Goal: Task Accomplishment & Management: Manage account settings

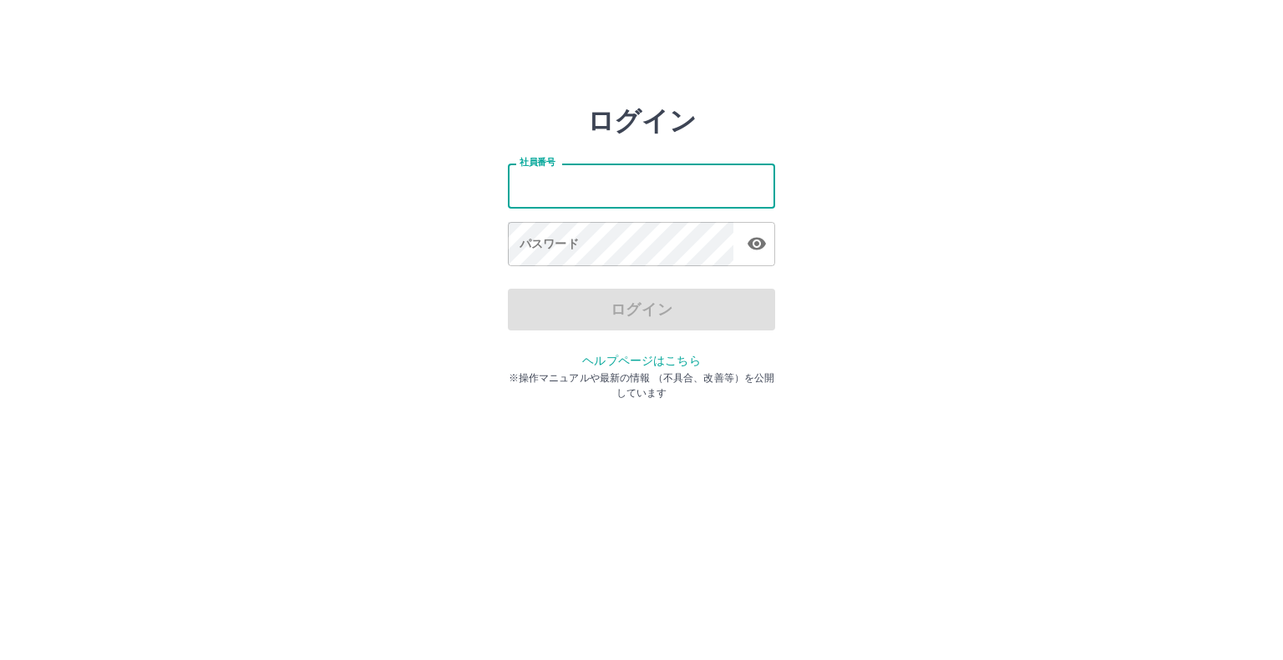
click at [548, 190] on input "社員番号" at bounding box center [641, 186] width 267 height 44
type input "*******"
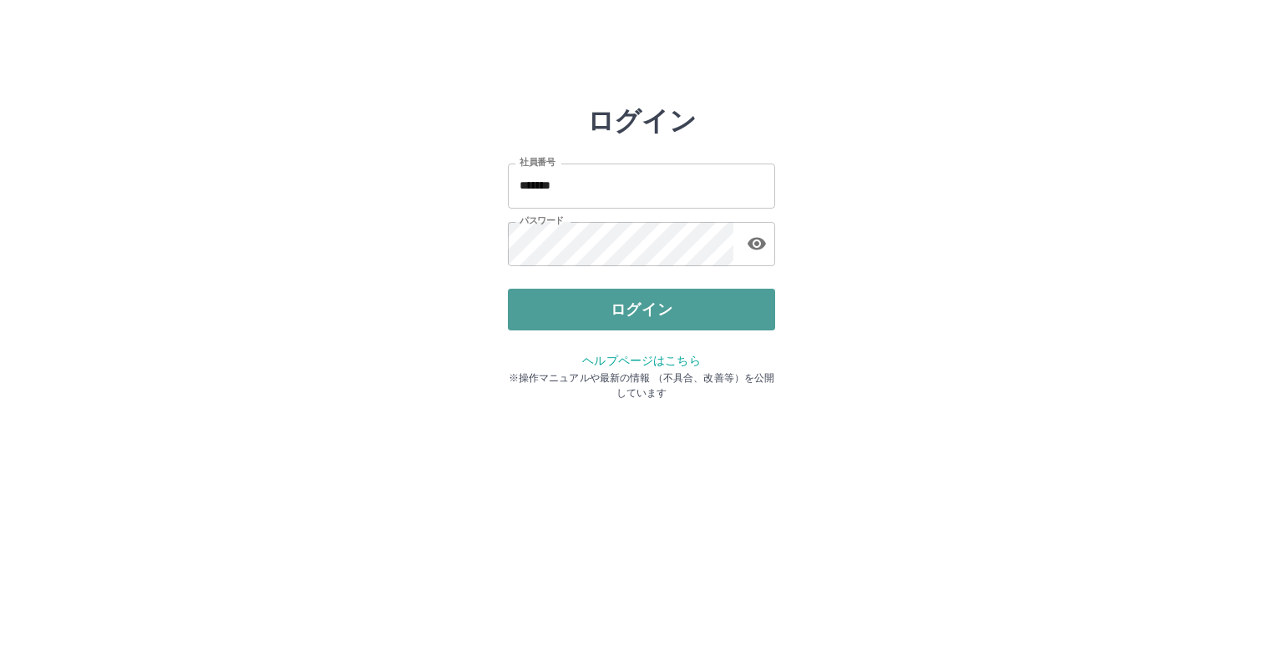
click at [647, 306] on button "ログイン" at bounding box center [641, 310] width 267 height 42
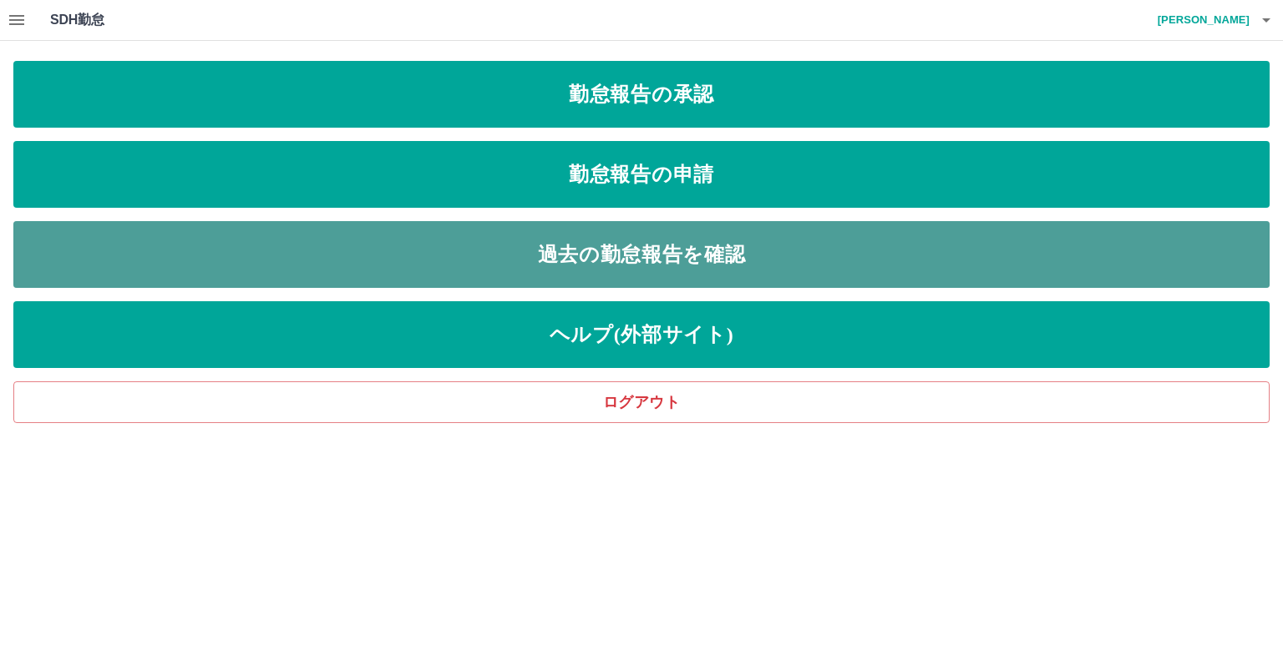
click at [654, 269] on link "過去の勤怠報告を確認" at bounding box center [641, 254] width 1256 height 67
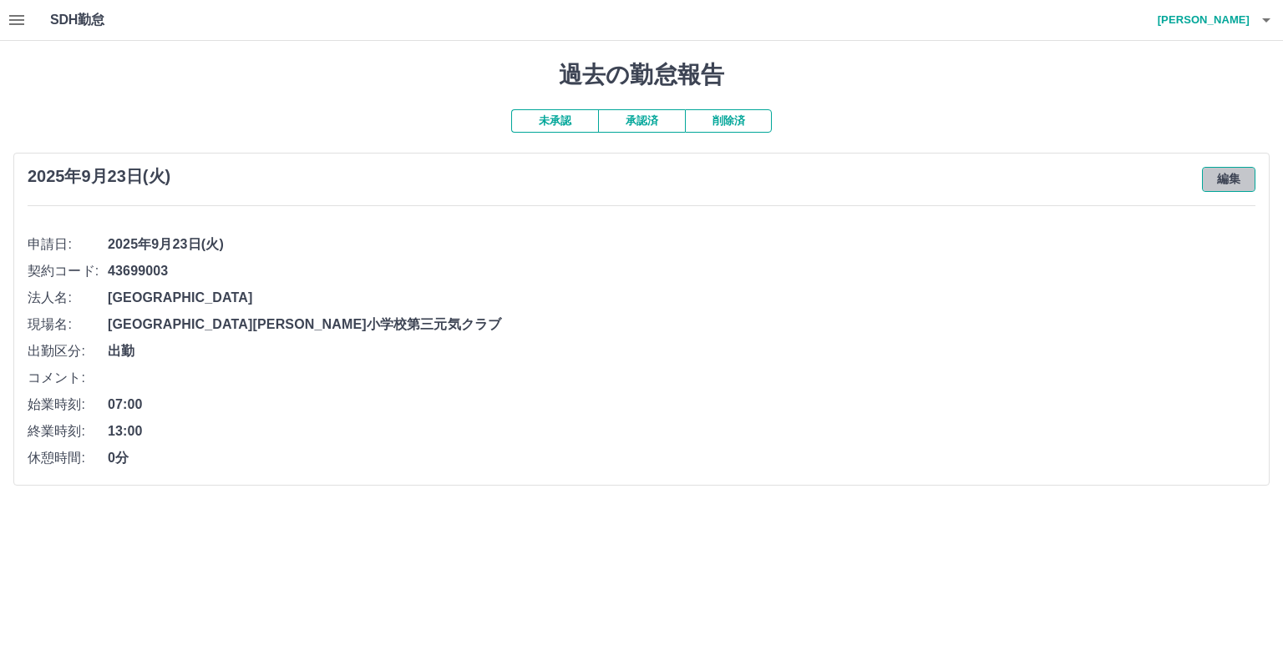
click at [1232, 176] on button "編集" at bounding box center [1228, 179] width 53 height 25
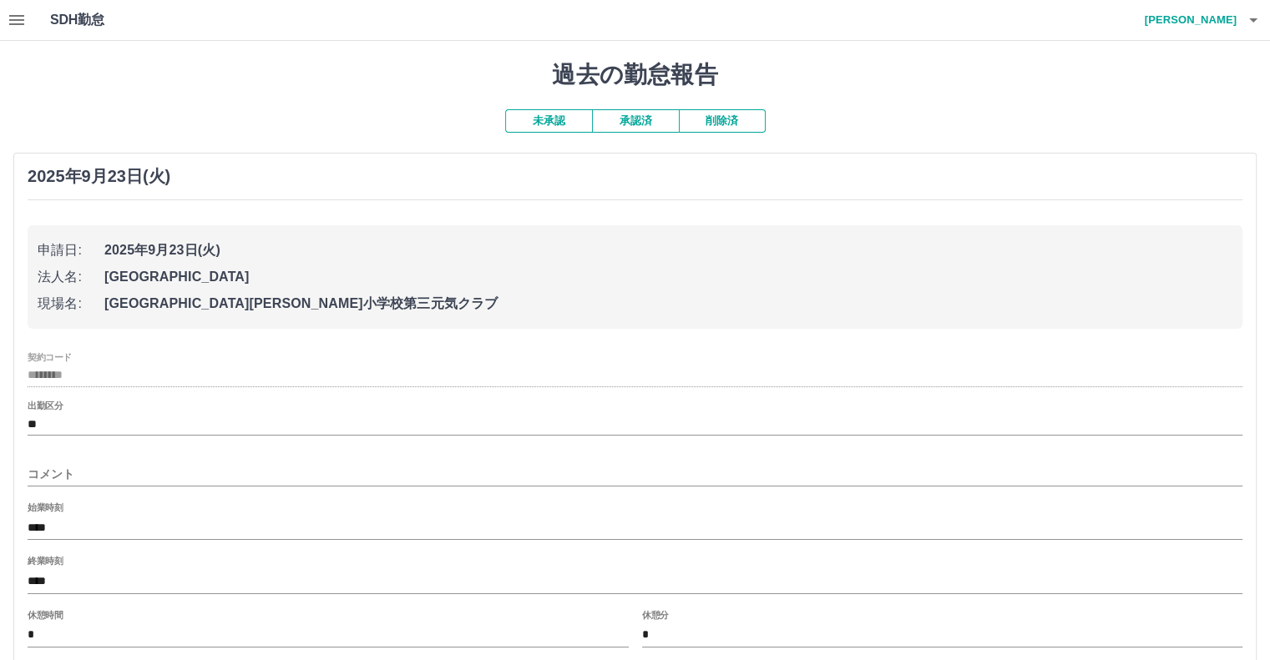
scroll to position [134, 0]
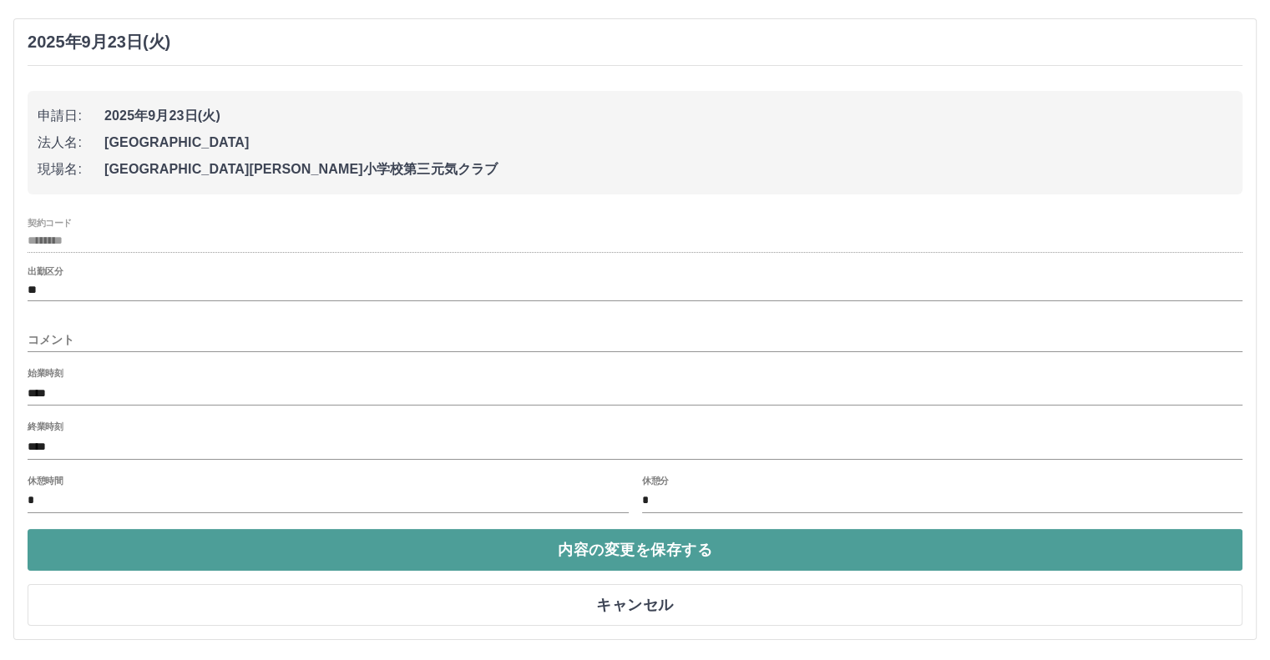
click at [640, 552] on button "内容の変更を保存する" at bounding box center [635, 550] width 1215 height 42
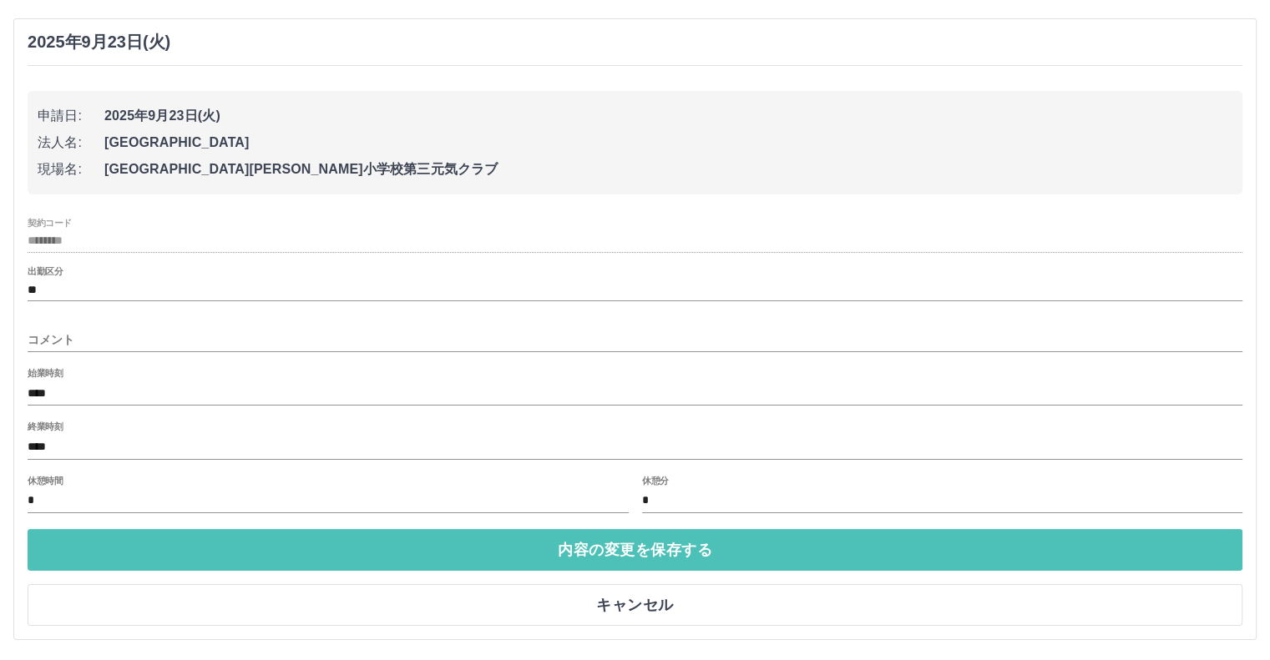
scroll to position [0, 0]
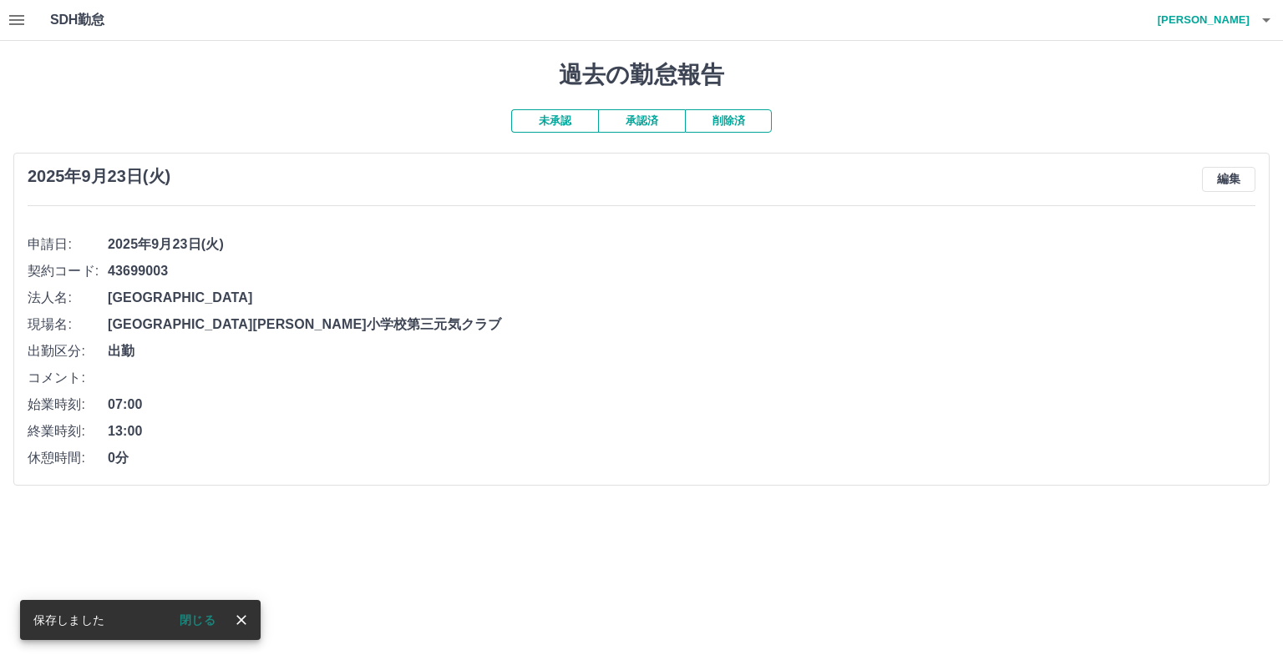
click at [17, 17] on icon "button" at bounding box center [17, 20] width 20 height 20
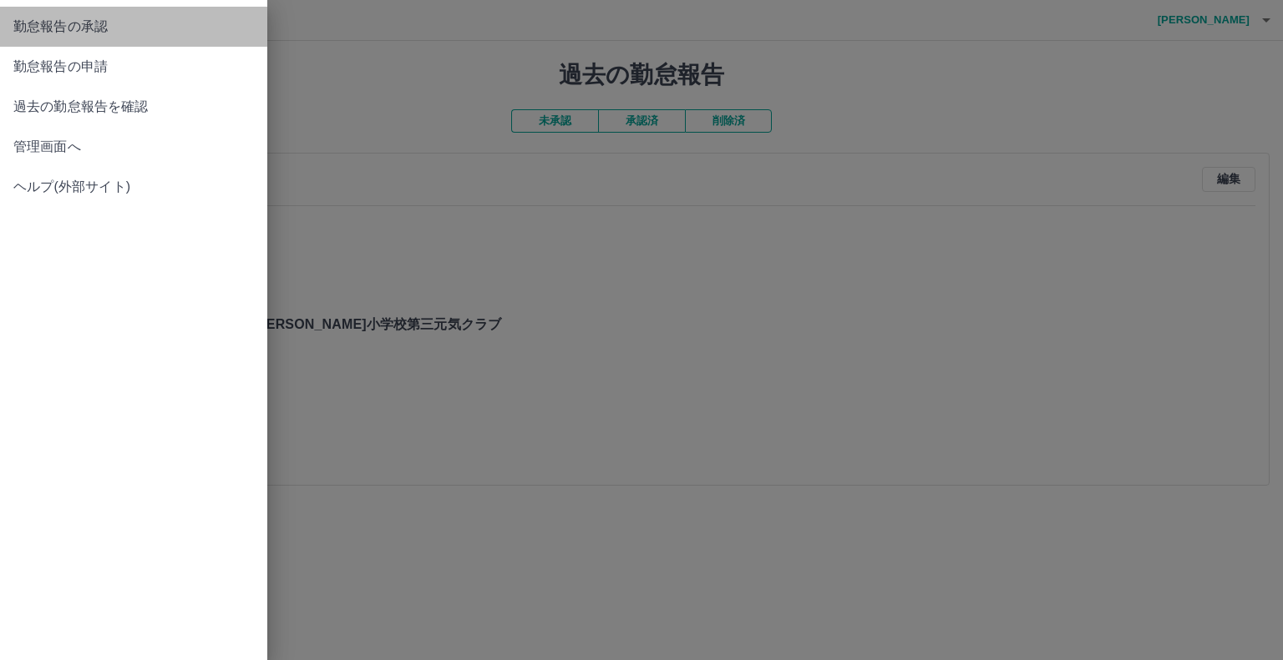
click at [73, 26] on span "勤怠報告の承認" at bounding box center [133, 27] width 240 height 20
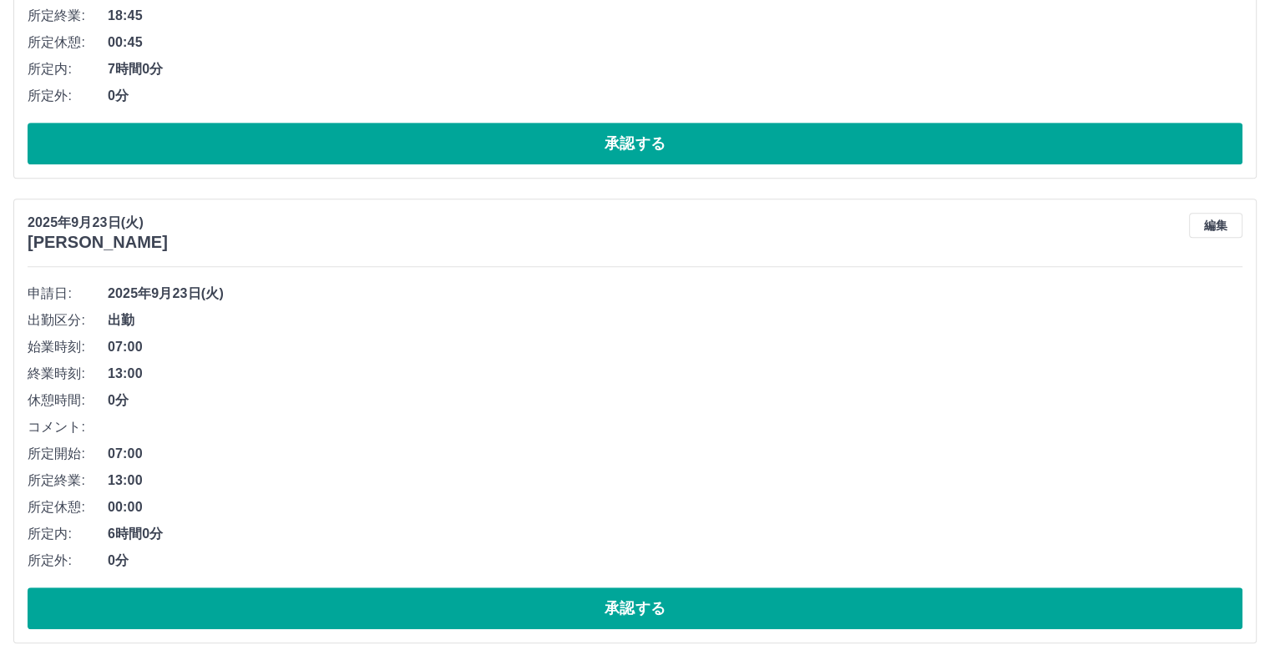
scroll to position [928, 0]
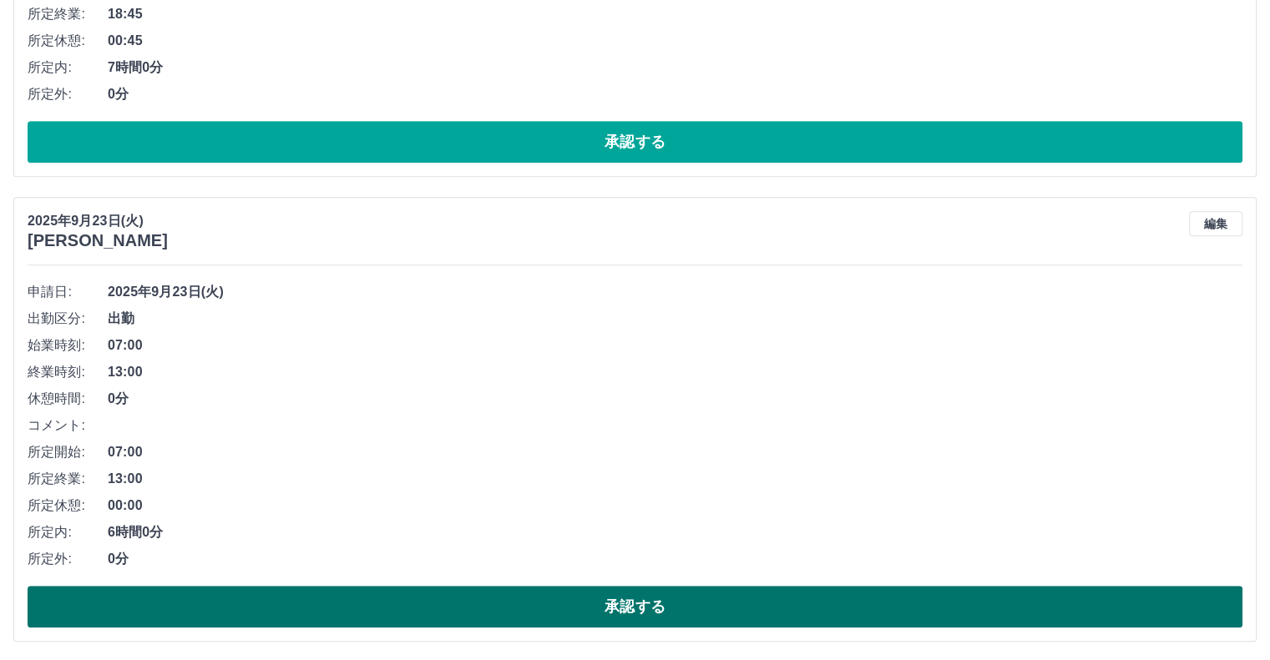
click at [645, 604] on button "承認する" at bounding box center [635, 607] width 1215 height 42
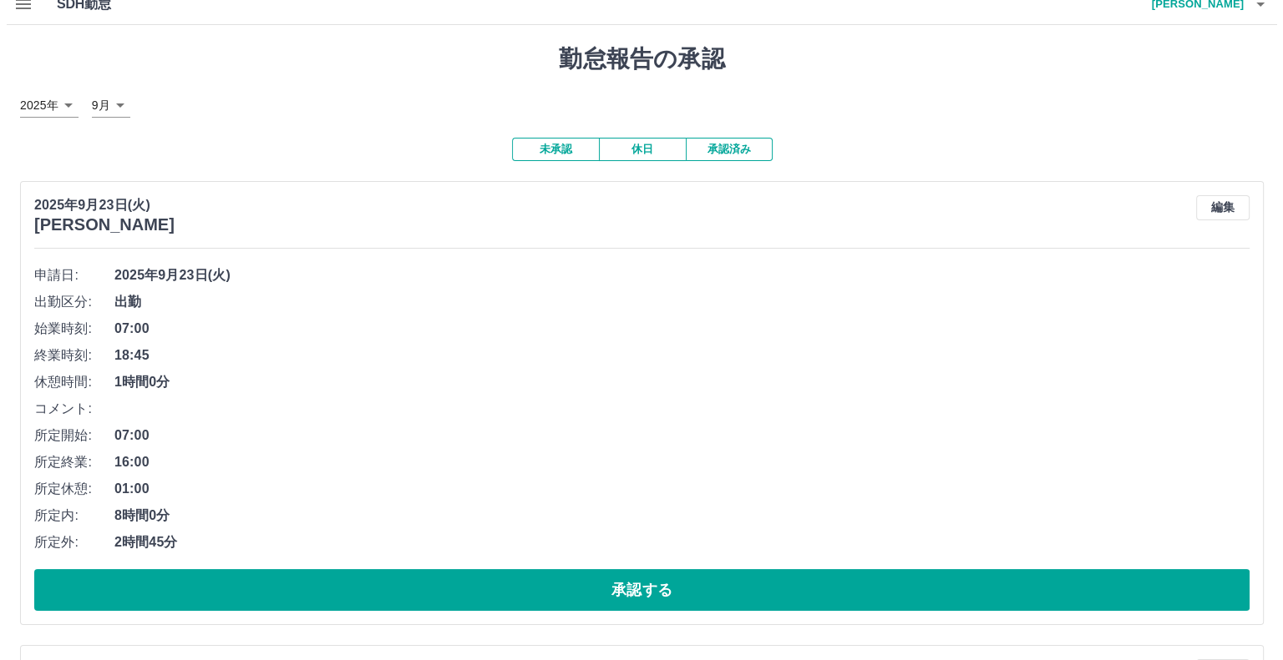
scroll to position [0, 0]
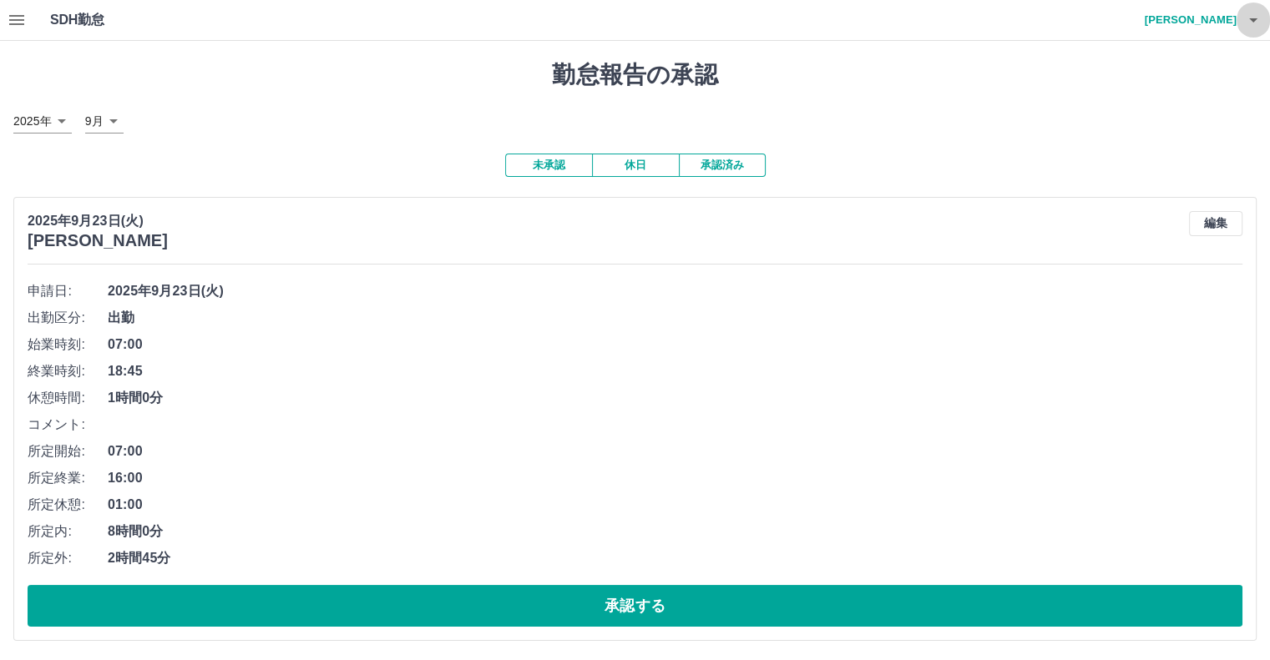
click at [1252, 18] on icon "button" at bounding box center [1253, 20] width 20 height 20
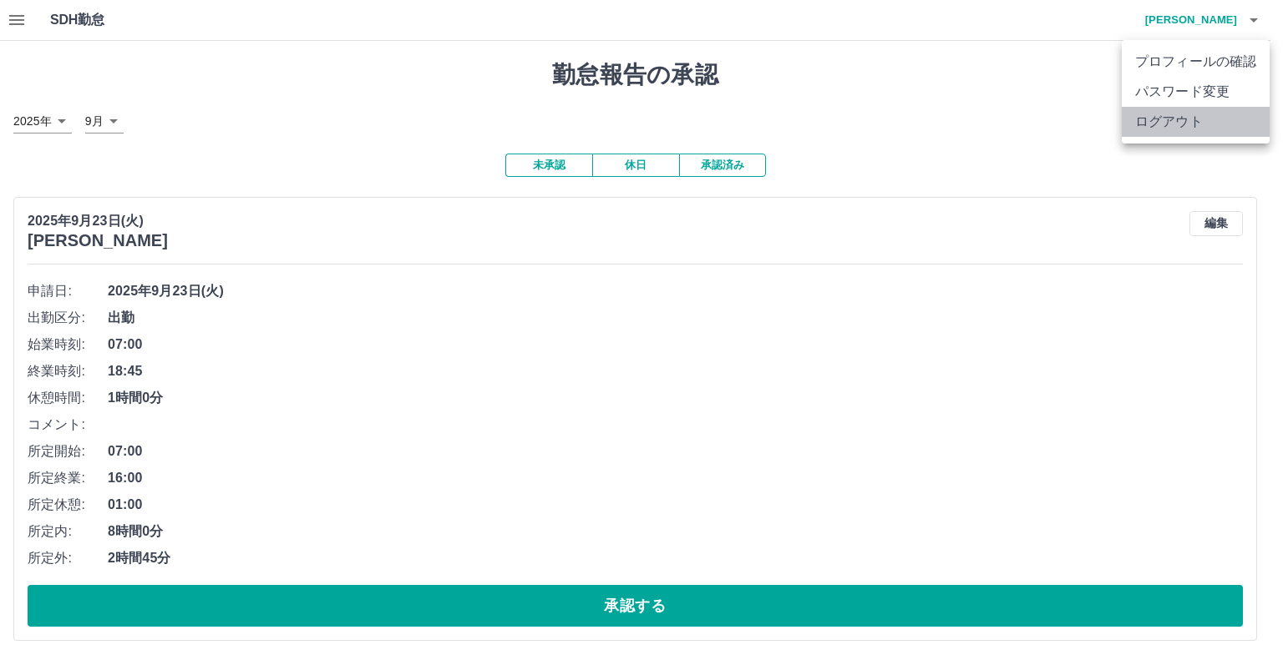
click at [1156, 128] on li "ログアウト" at bounding box center [1195, 122] width 148 height 30
